Goal: Transaction & Acquisition: Purchase product/service

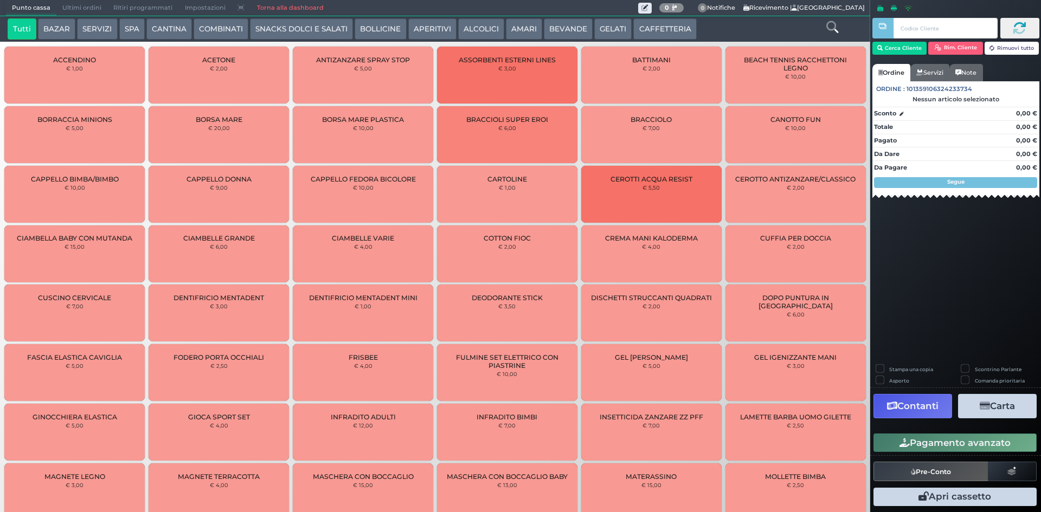
drag, startPoint x: 74, startPoint y: 24, endPoint x: 85, endPoint y: 23, distance: 11.4
click at [73, 24] on button "BAZAR" at bounding box center [56, 29] width 37 height 22
drag, startPoint x: 99, startPoint y: 24, endPoint x: 561, endPoint y: 68, distance: 464.0
click at [186, 38] on div "Tutti BAZAR SERVIZI SPA CANTINA COMBINATI SNACKS DOLCI E SALATI BOLLICINE APERI…" at bounding box center [399, 29] width 794 height 22
click at [544, 9] on div "Punto cassa Mappa Ultimi ordini Delivery Ritiri programmati Impostazioni Torna …" at bounding box center [322, 8] width 632 height 15
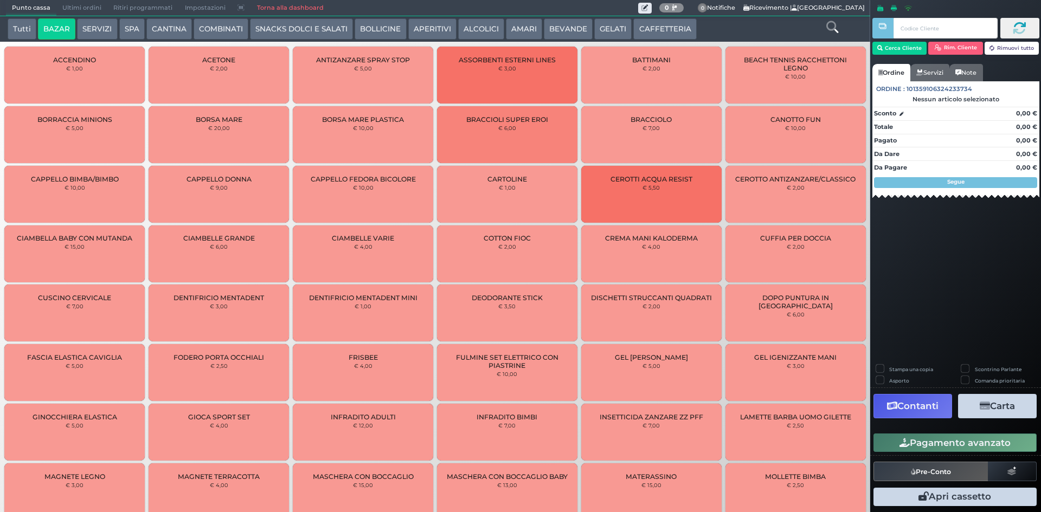
click at [551, 24] on button "BEVANDE" at bounding box center [568, 29] width 49 height 22
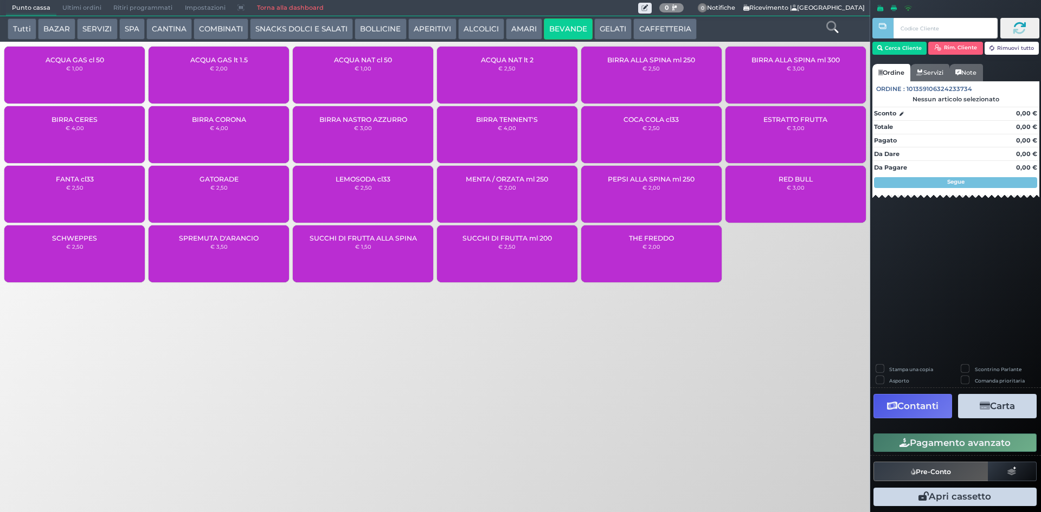
click at [279, 67] on div "ACQUA GAS lt 1.5 € 2,00" at bounding box center [219, 75] width 140 height 57
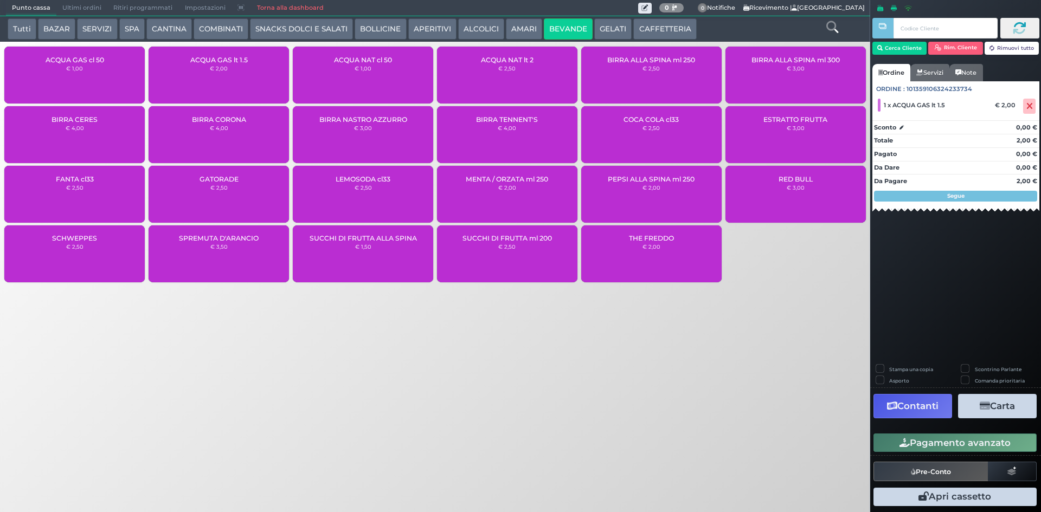
click at [918, 445] on button "Pagamento avanzato" at bounding box center [954, 443] width 163 height 18
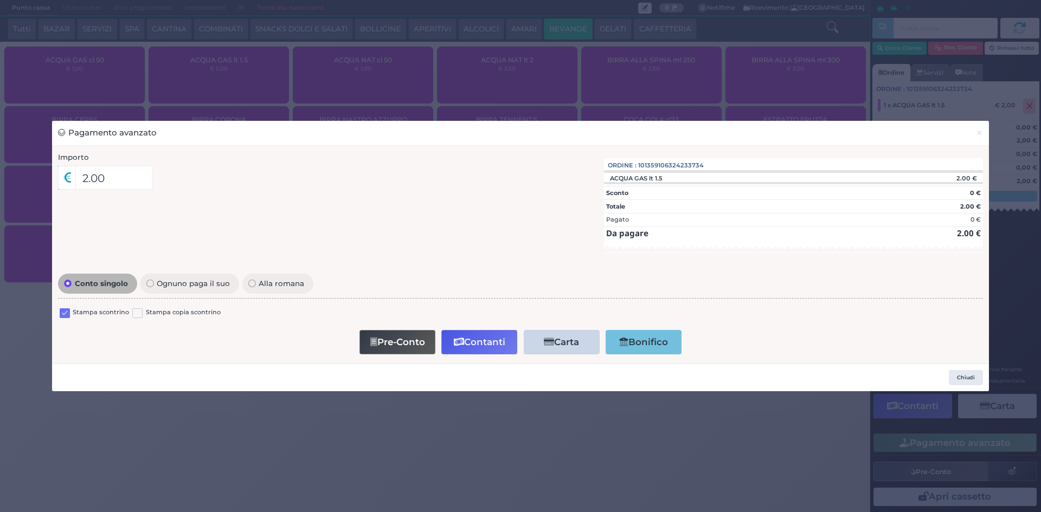
click at [66, 313] on label at bounding box center [65, 313] width 10 height 10
click at [0, 0] on input "checkbox" at bounding box center [0, 0] width 0 height 0
click at [479, 346] on button "Contanti" at bounding box center [479, 342] width 76 height 24
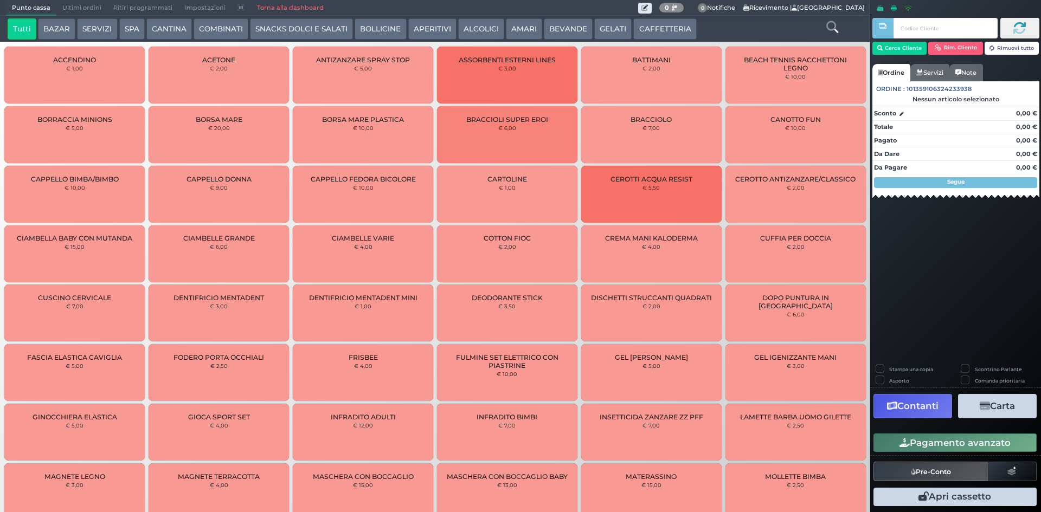
click at [65, 7] on span "Ultimi ordini" at bounding box center [81, 8] width 51 height 15
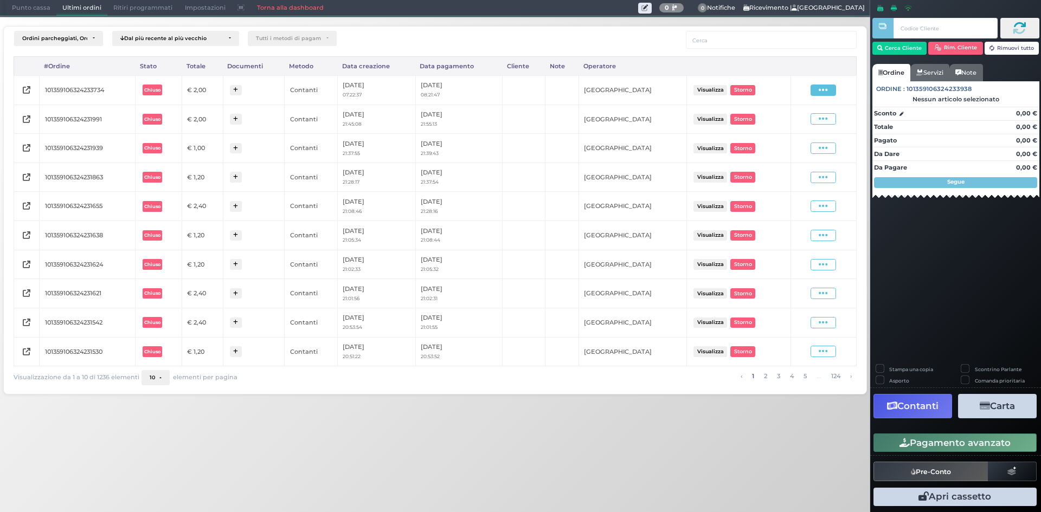
click at [827, 93] on icon at bounding box center [823, 90] width 9 height 10
click at [784, 118] on span "Ristampa Pre-Conto" at bounding box center [797, 121] width 44 height 18
drag, startPoint x: 734, startPoint y: 104, endPoint x: 751, endPoint y: 66, distance: 41.7
click at [751, 66] on th at bounding box center [738, 66] width 104 height 19
